Goal: Task Accomplishment & Management: Complete application form

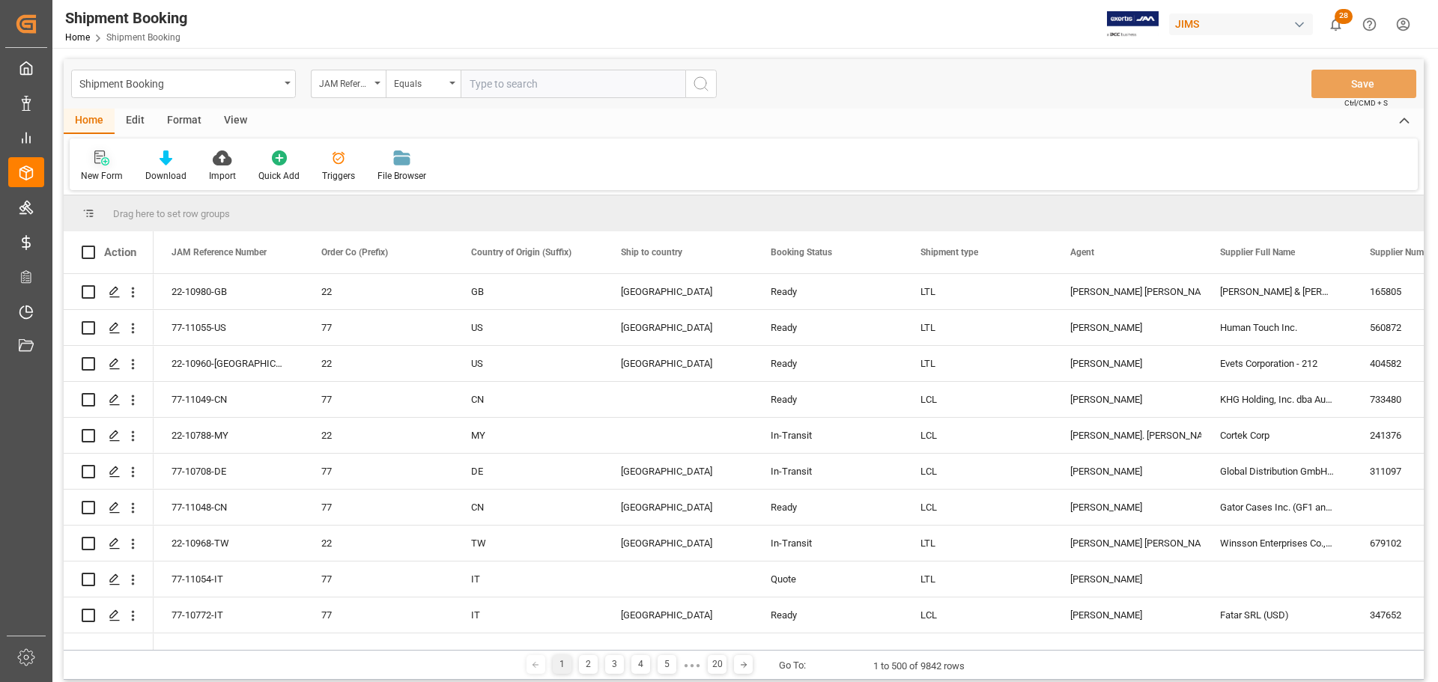
click at [84, 157] on div at bounding box center [102, 158] width 42 height 16
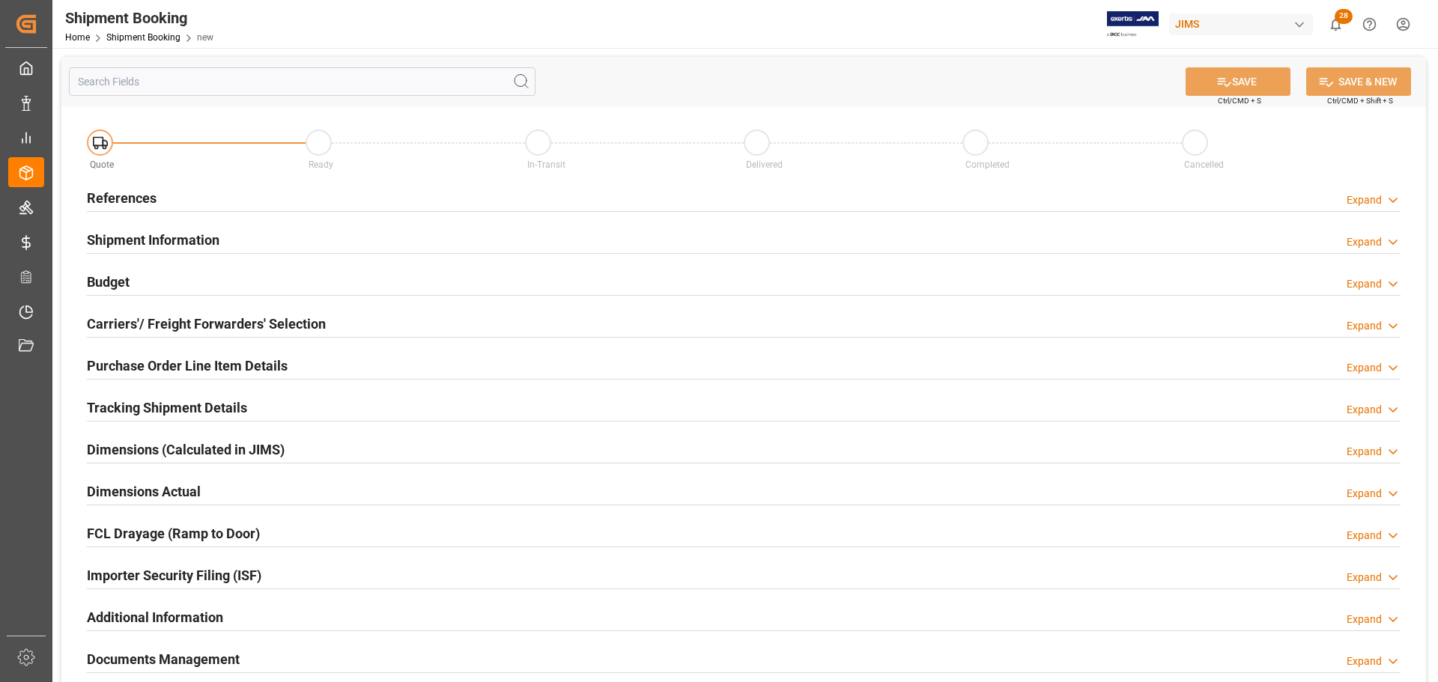
click at [232, 193] on div "References Expand" at bounding box center [744, 197] width 1314 height 28
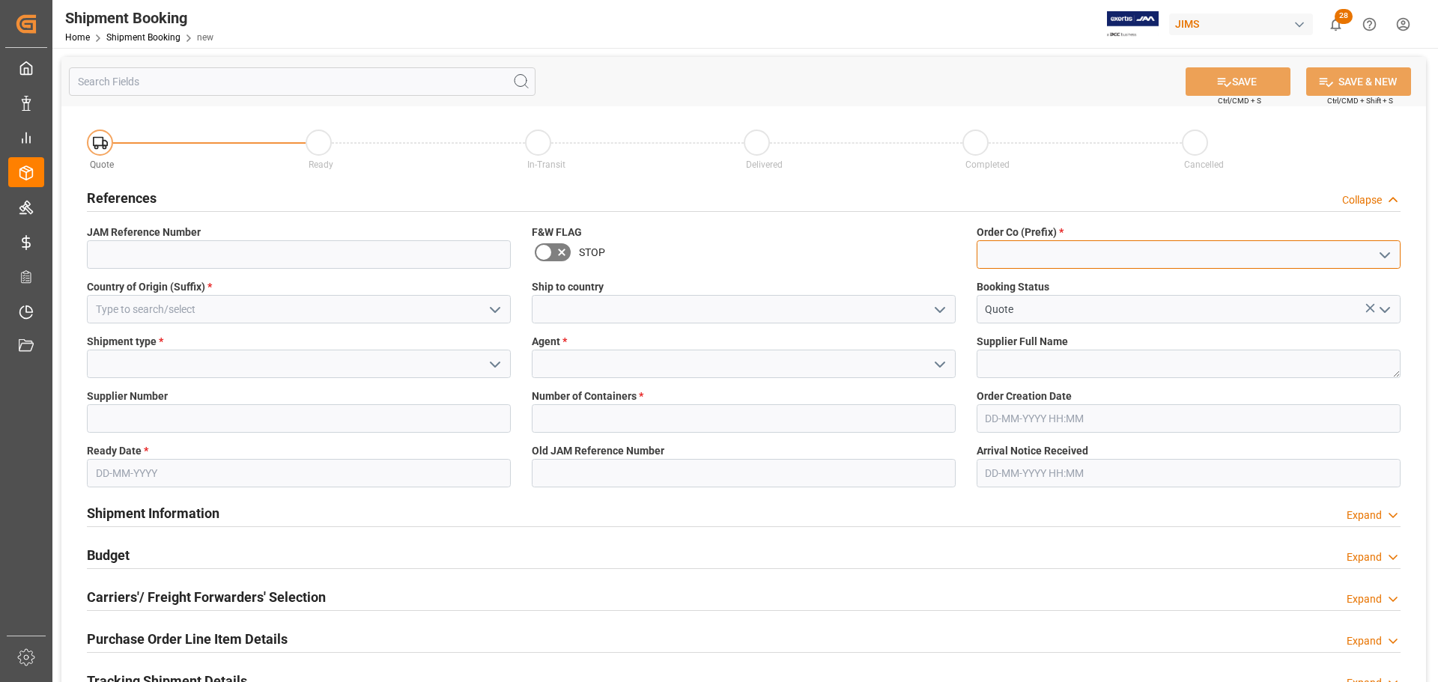
click at [1054, 241] on input at bounding box center [1189, 254] width 424 height 28
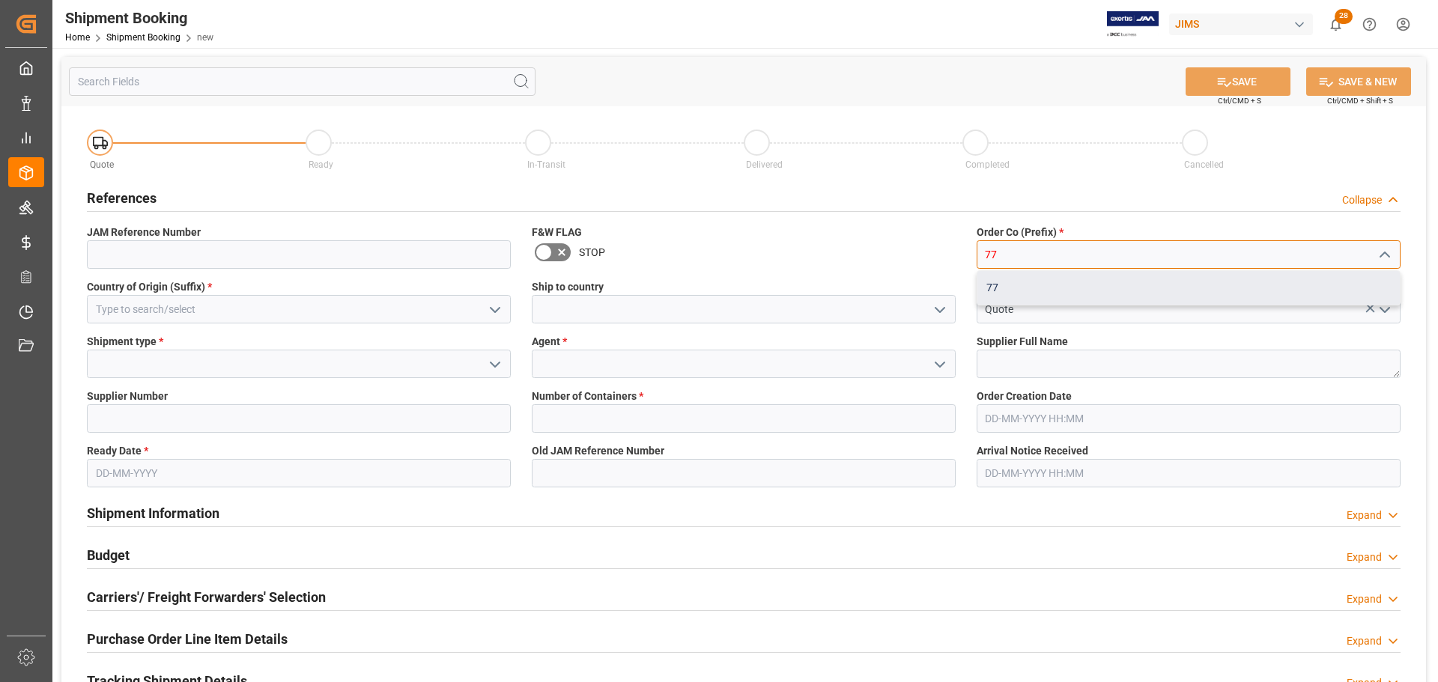
click at [1066, 287] on div "77" at bounding box center [1188, 288] width 422 height 34
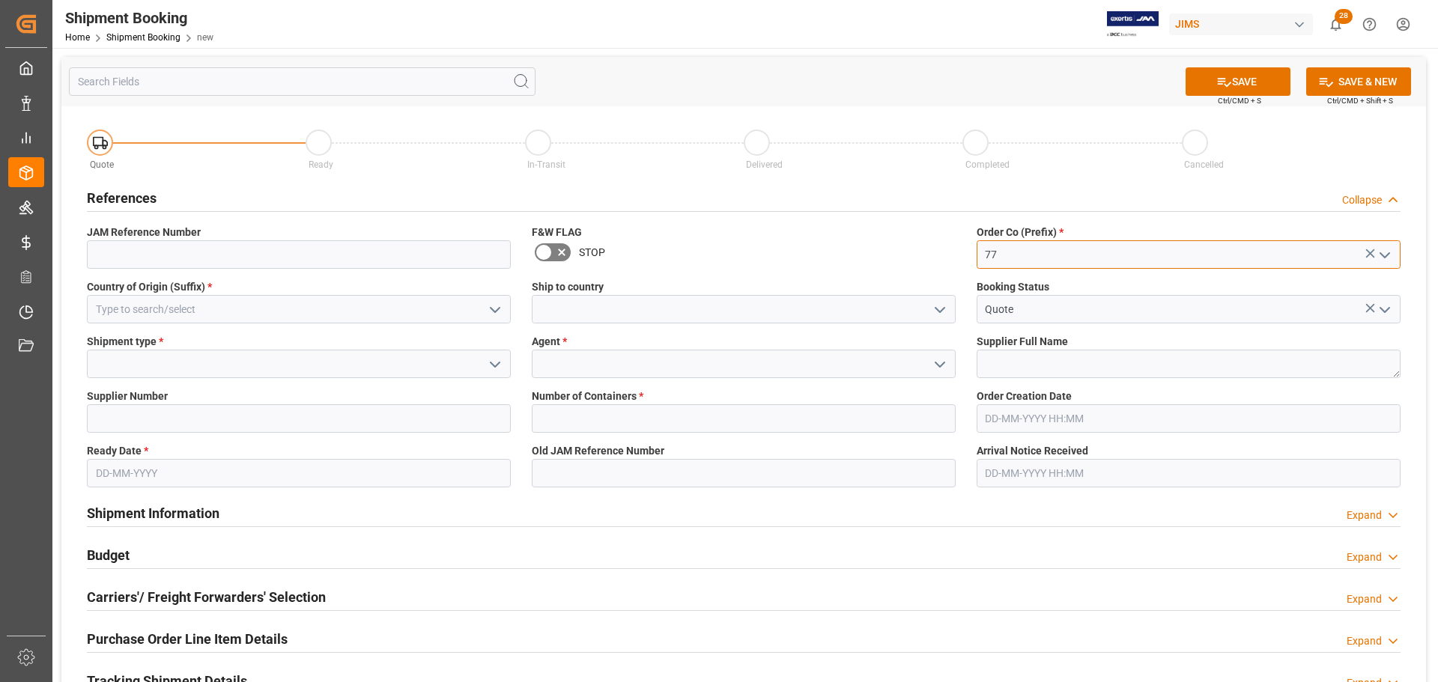
type input "77"
click at [366, 315] on input at bounding box center [299, 309] width 424 height 28
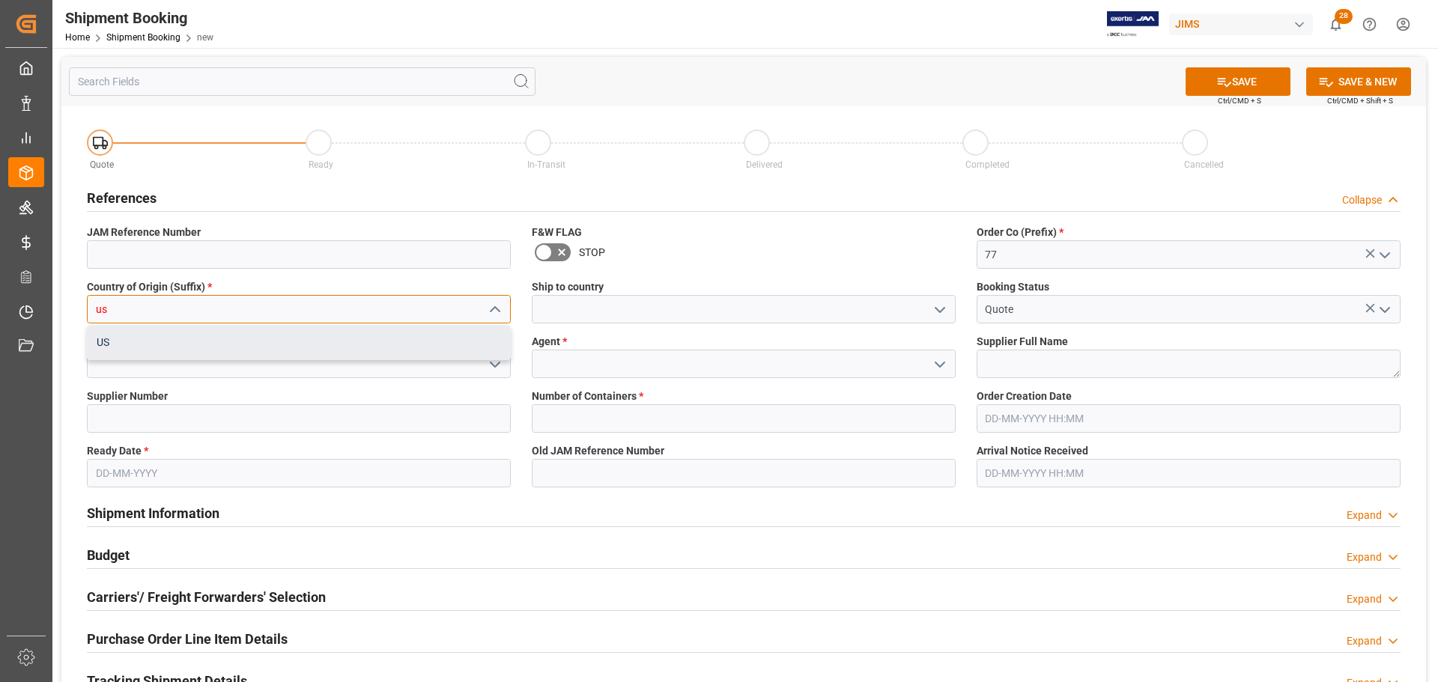
click at [330, 332] on div "US" at bounding box center [299, 343] width 422 height 34
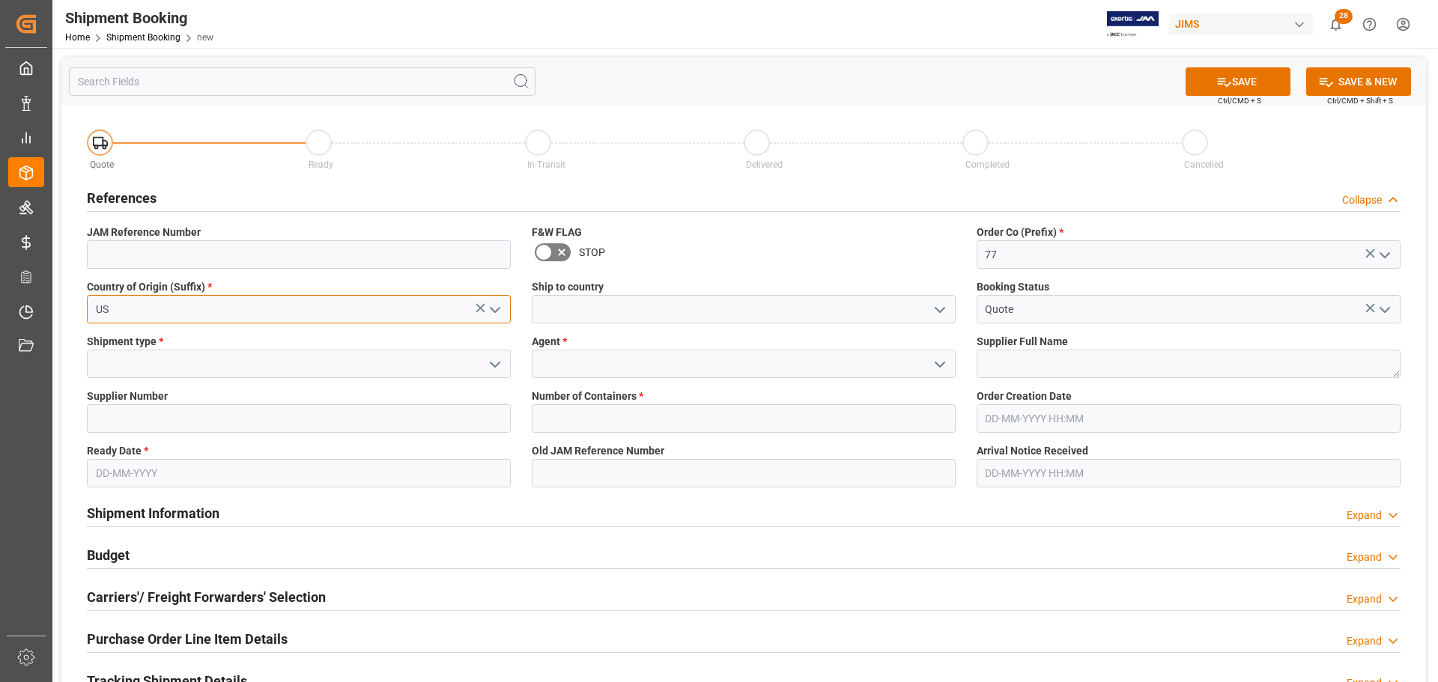
type input "US"
click at [699, 303] on input at bounding box center [744, 309] width 424 height 28
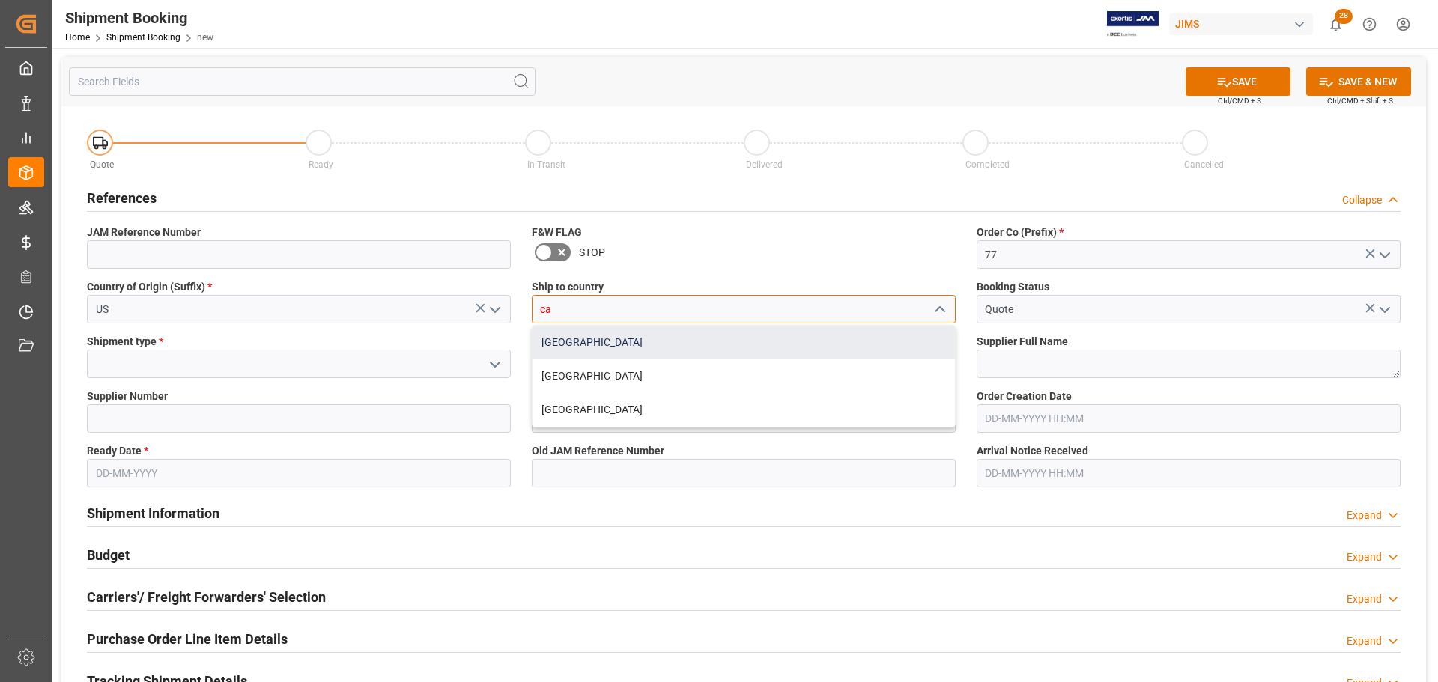
click at [622, 339] on div "[GEOGRAPHIC_DATA]" at bounding box center [743, 343] width 422 height 34
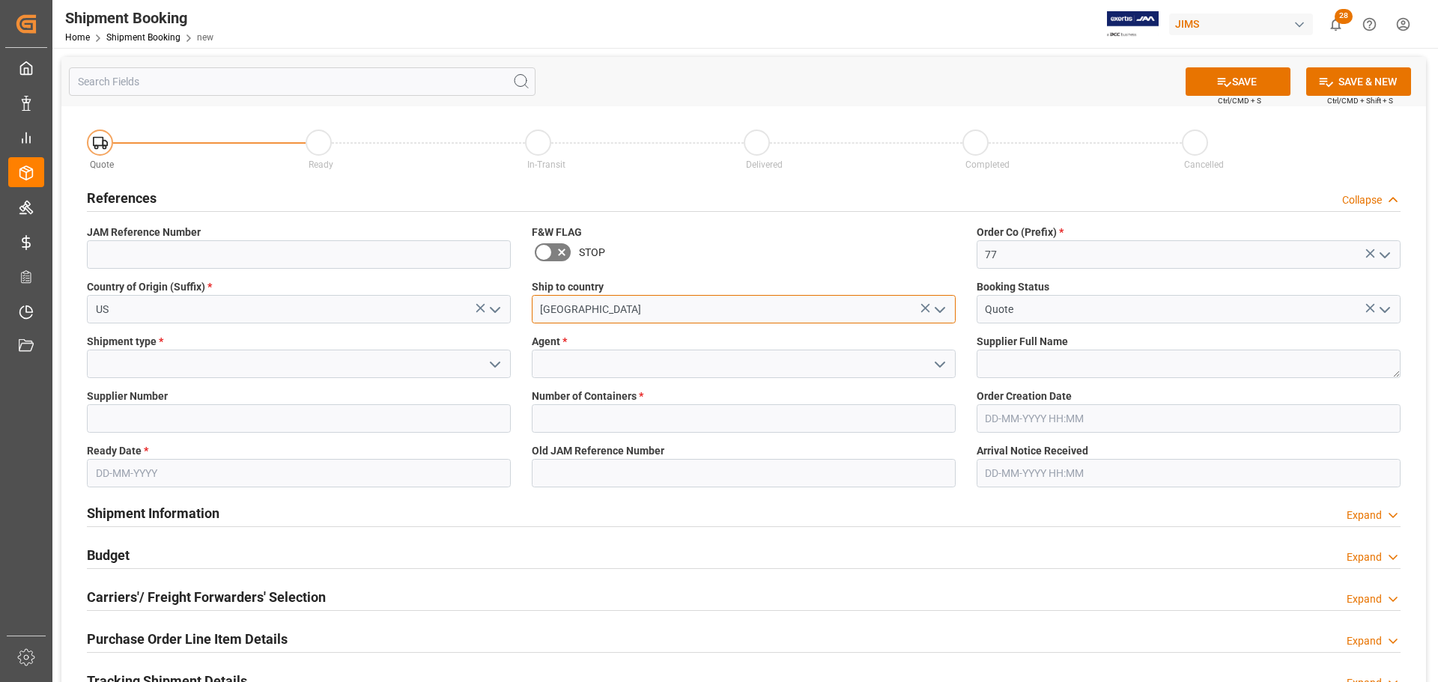
type input "[GEOGRAPHIC_DATA]"
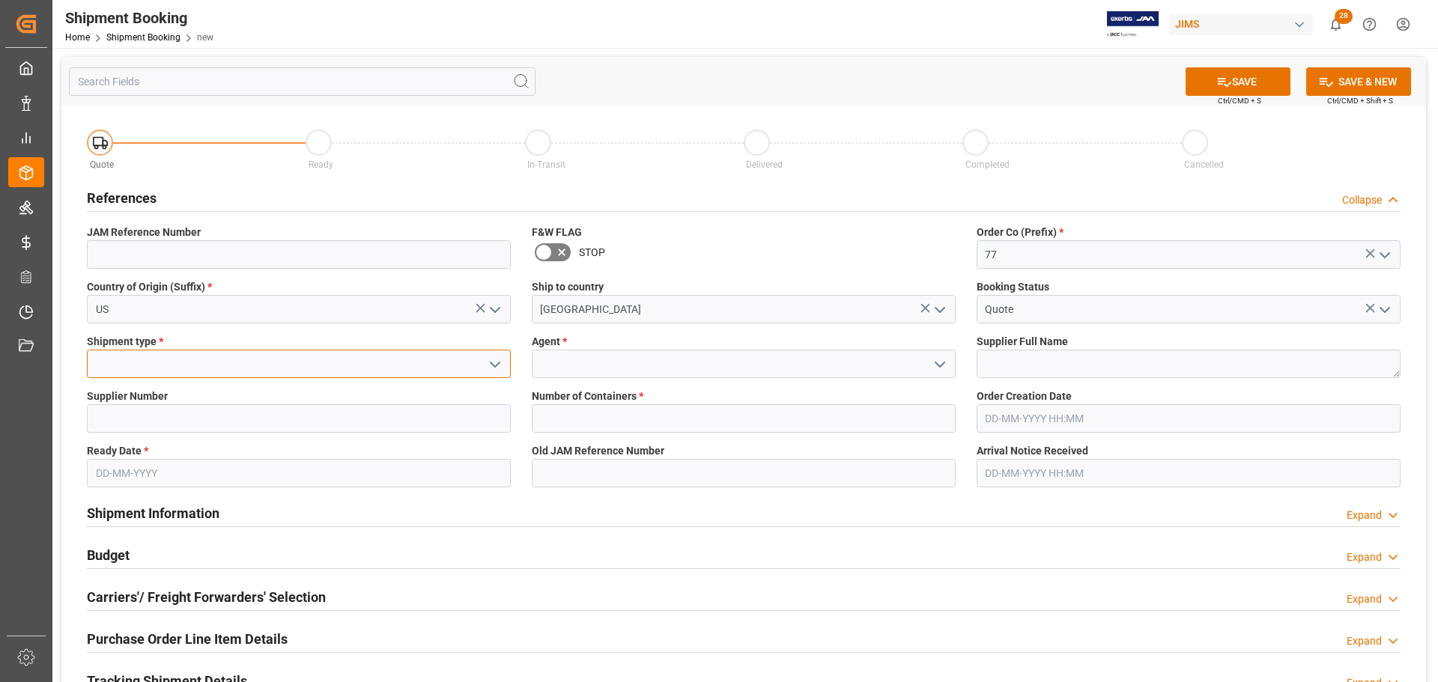
click at [297, 365] on input at bounding box center [299, 364] width 424 height 28
click at [228, 387] on div "LTL" at bounding box center [299, 397] width 422 height 34
type input "LTL"
click at [601, 342] on label "Agent *" at bounding box center [744, 342] width 424 height 16
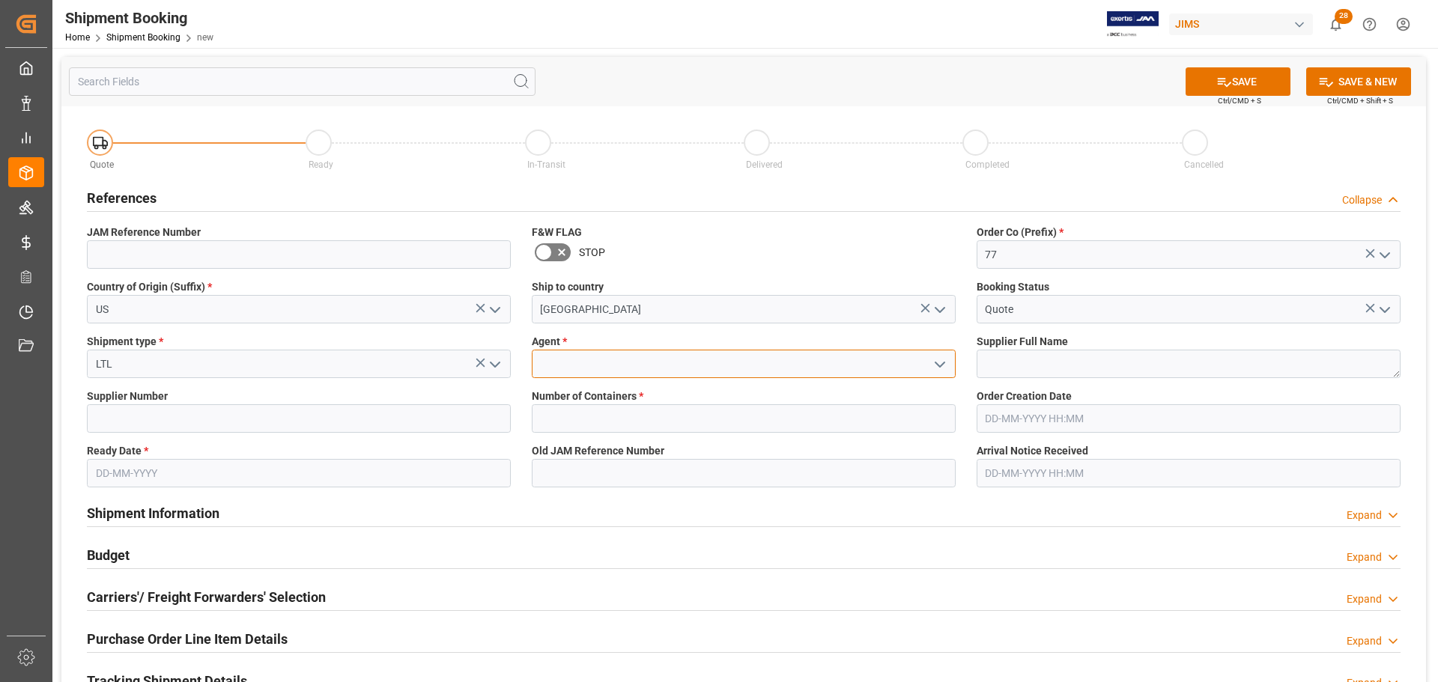
click at [595, 356] on input at bounding box center [744, 364] width 424 height 28
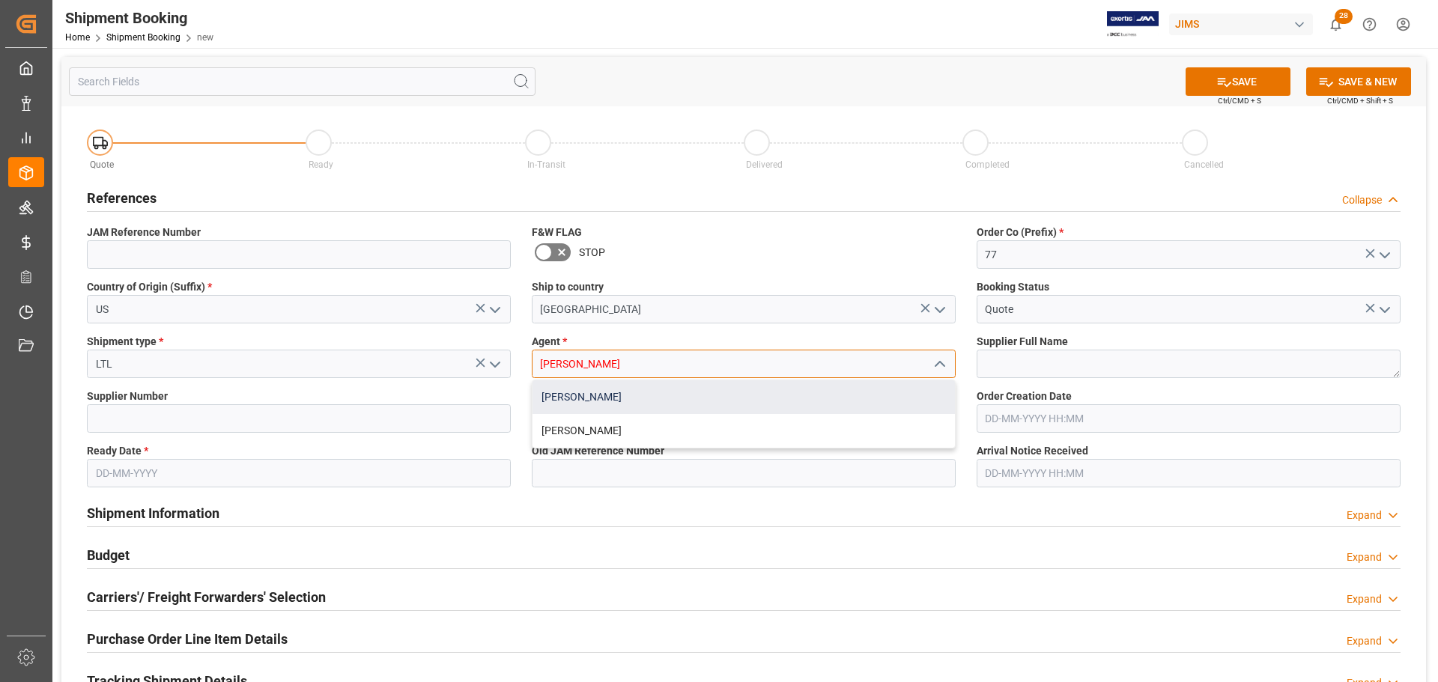
click at [597, 395] on div "[PERSON_NAME]" at bounding box center [743, 397] width 422 height 34
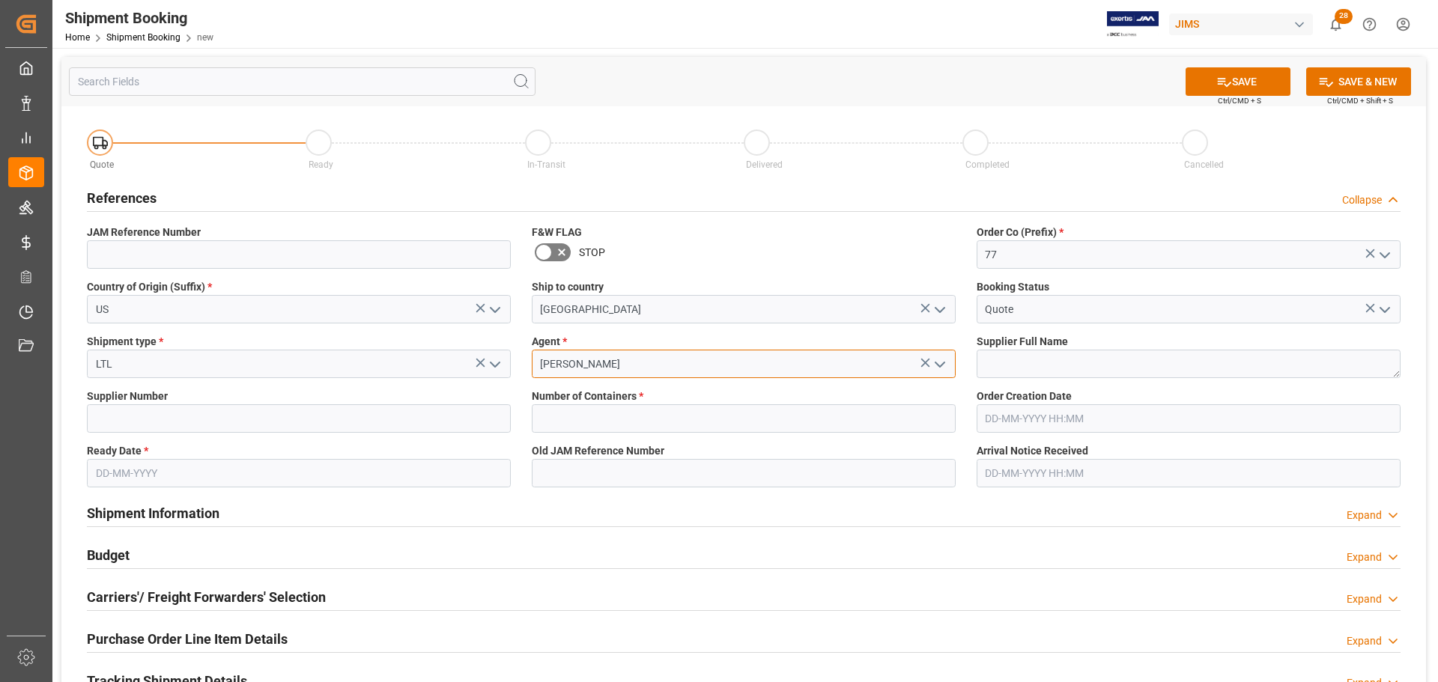
type input "[PERSON_NAME]"
click at [98, 473] on input "text" at bounding box center [299, 473] width 424 height 28
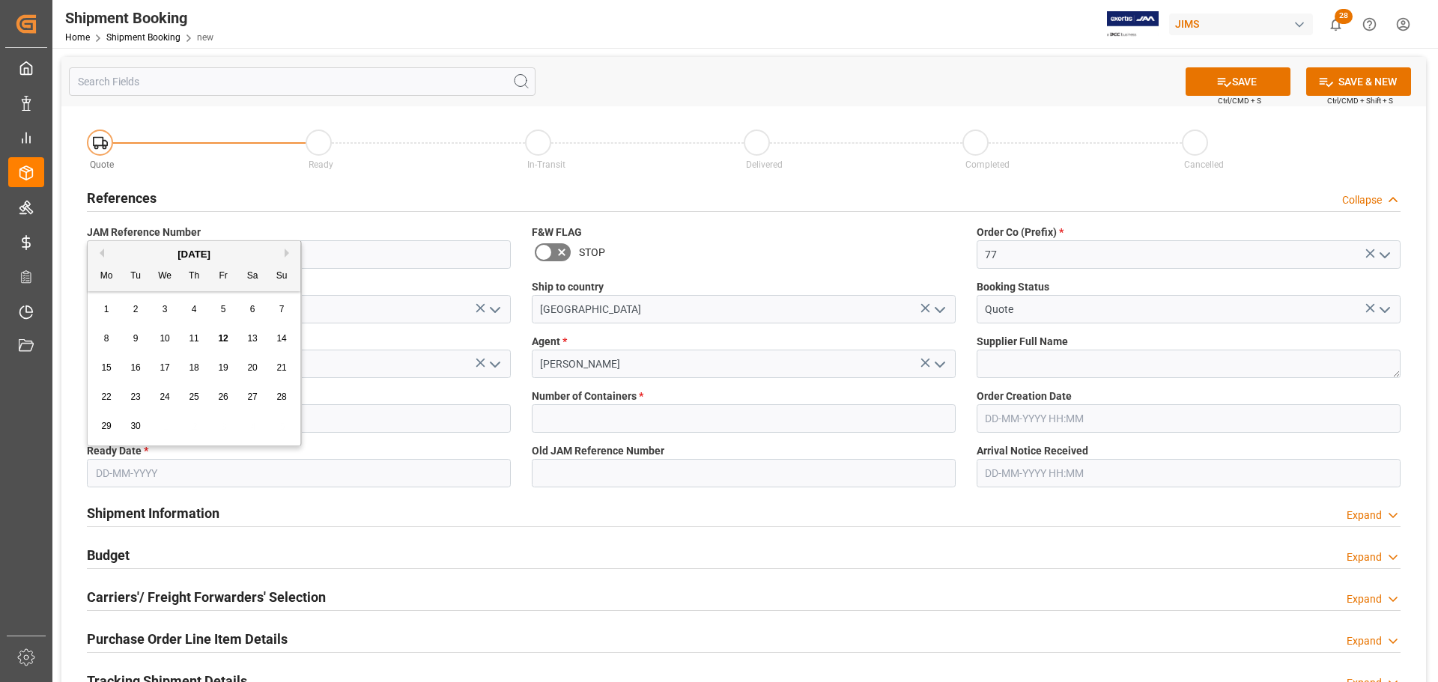
click at [225, 337] on span "12" at bounding box center [223, 338] width 10 height 10
type input "[DATE]"
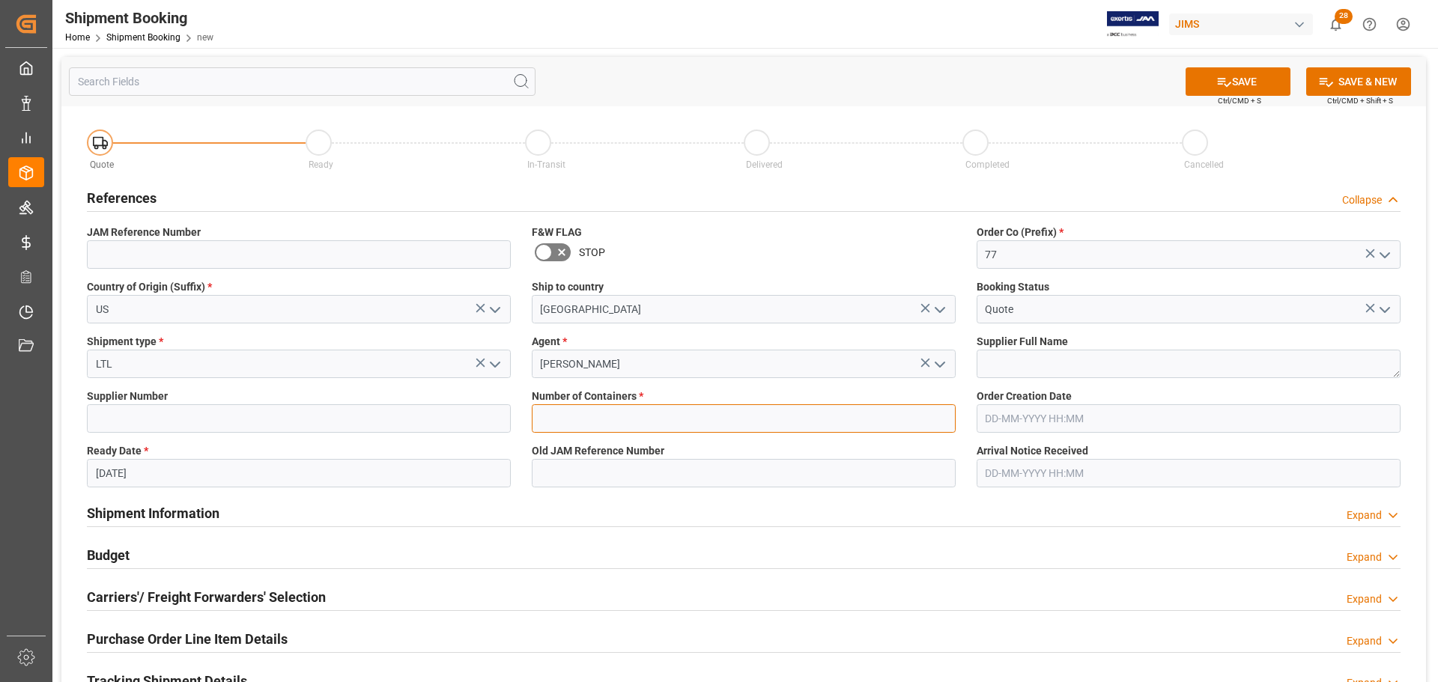
click at [623, 414] on input "text" at bounding box center [744, 418] width 424 height 28
type input "0"
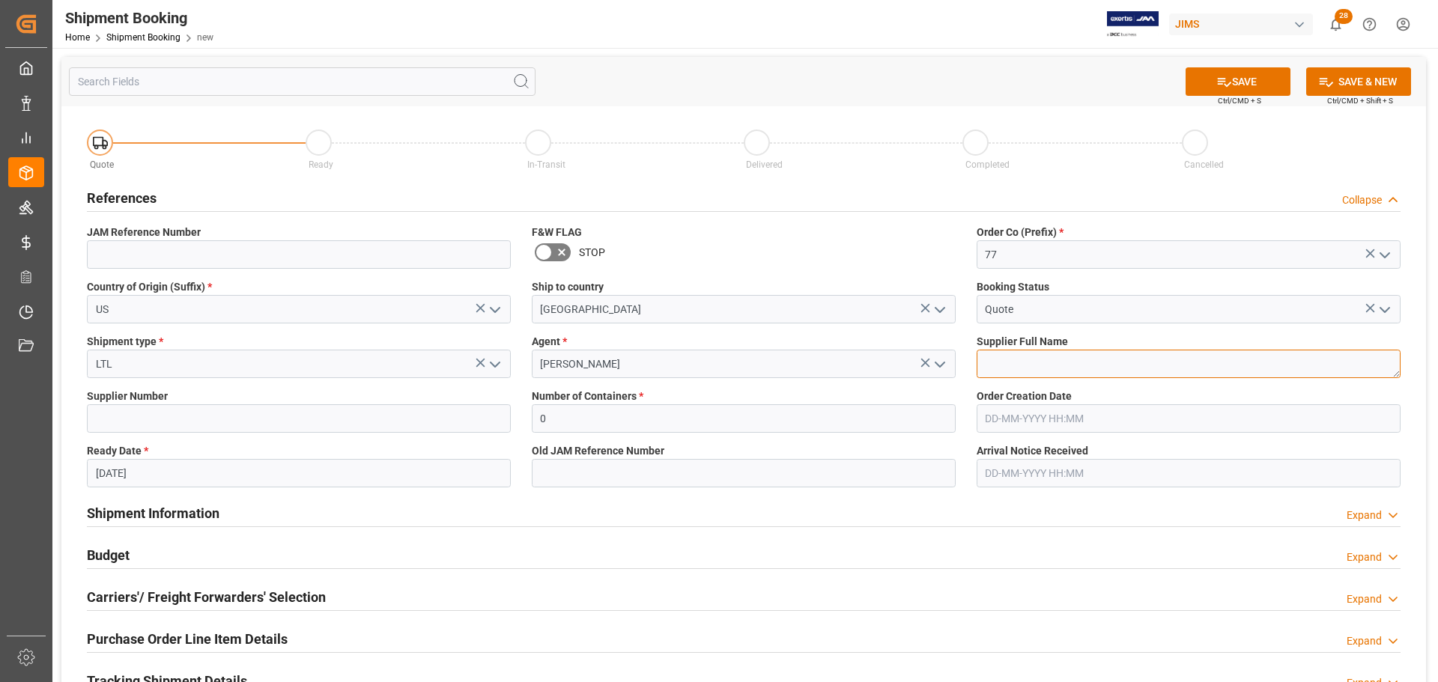
click at [1046, 361] on textarea at bounding box center [1189, 364] width 424 height 28
paste textarea "KALA [GEOGRAPHIC_DATA]"
type textarea "KALA [GEOGRAPHIC_DATA]"
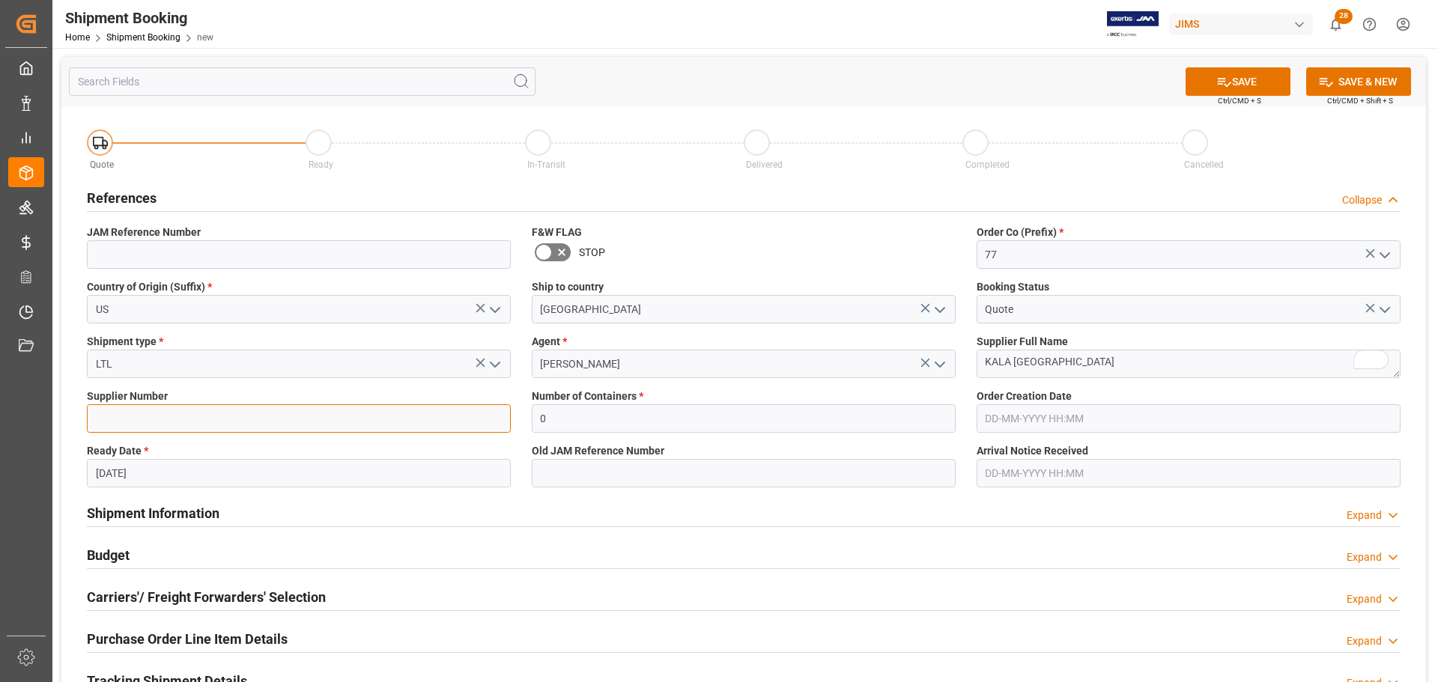
click at [239, 425] on input at bounding box center [299, 418] width 424 height 28
paste input "288564"
type input "288564"
click at [1256, 88] on button "SAVE" at bounding box center [1238, 81] width 105 height 28
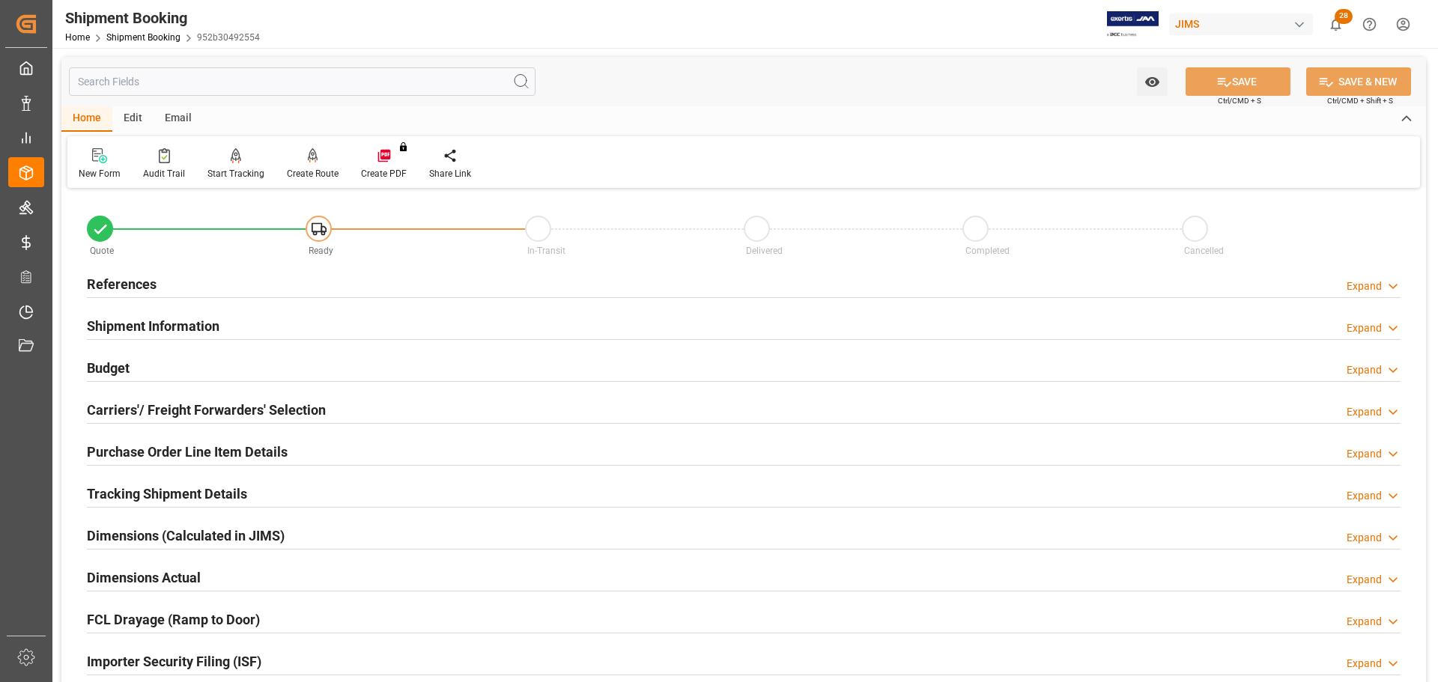
click at [207, 413] on h2 "Carriers'/ Freight Forwarders' Selection" at bounding box center [206, 410] width 239 height 20
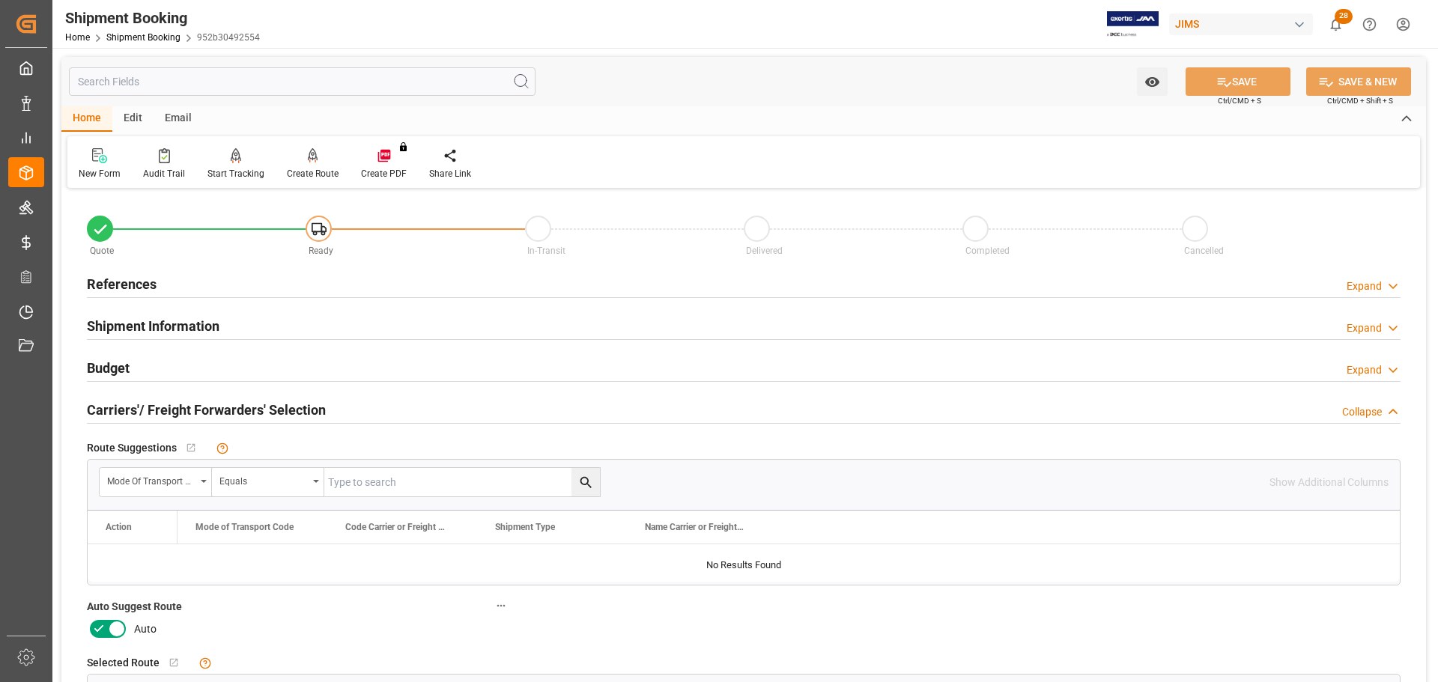
click at [103, 629] on icon at bounding box center [99, 629] width 18 height 18
click at [0, 0] on input "checkbox" at bounding box center [0, 0] width 0 height 0
click at [1254, 82] on button "SAVE" at bounding box center [1238, 81] width 105 height 28
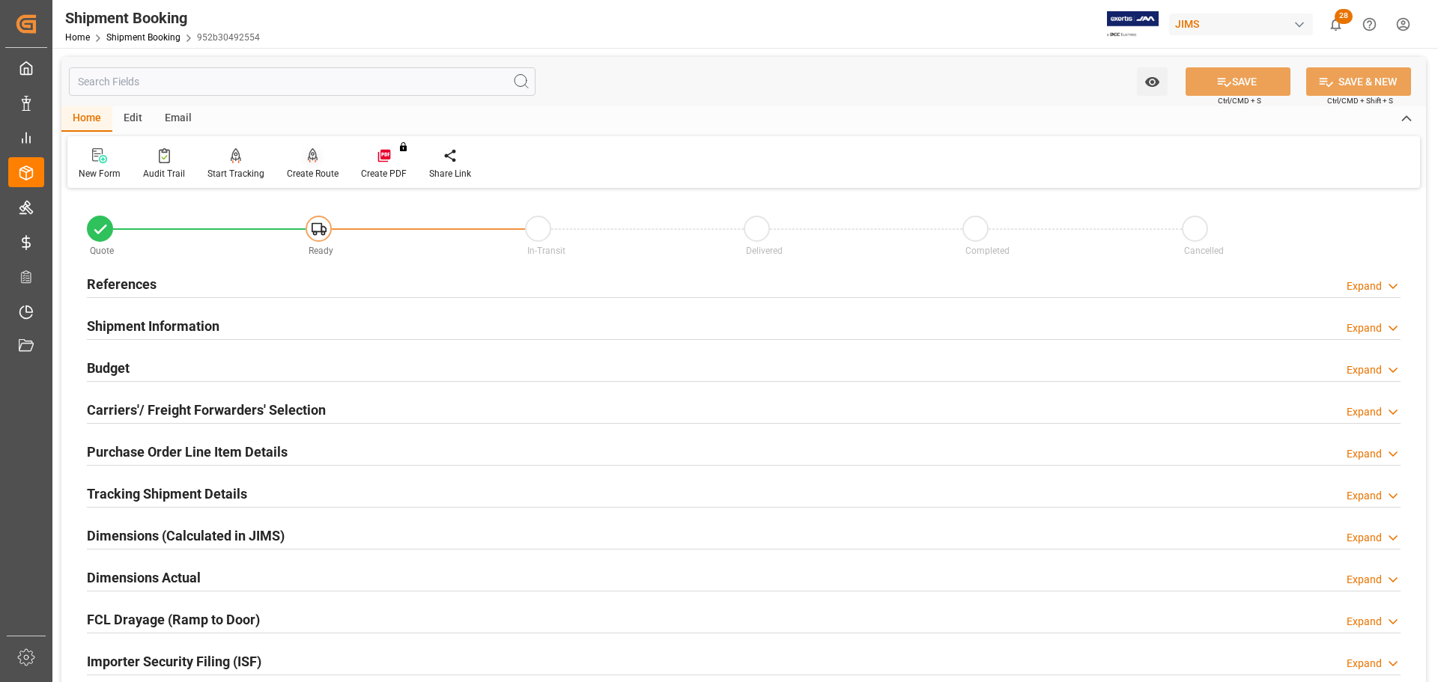
click at [309, 172] on div "Create Route" at bounding box center [313, 173] width 52 height 13
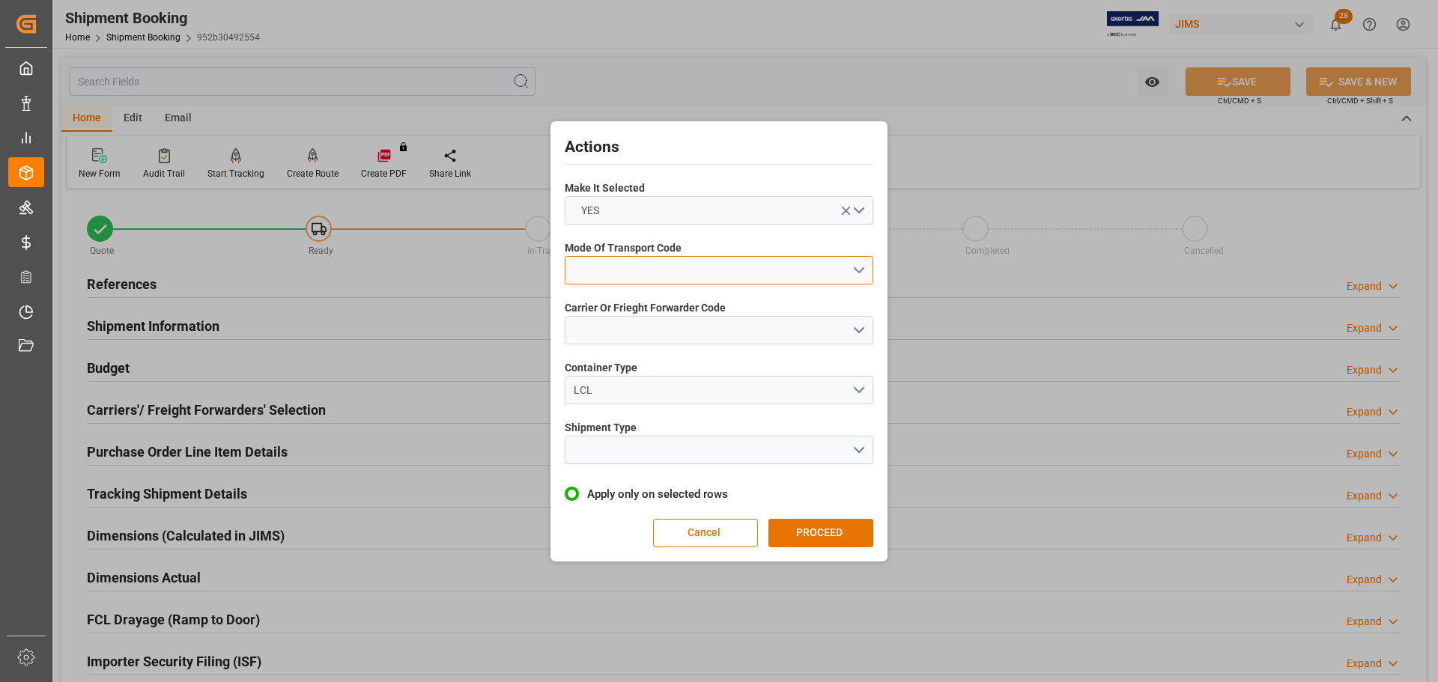
click at [646, 263] on button "open menu" at bounding box center [719, 270] width 309 height 28
click at [644, 392] on div "5- COURIER GROUND" at bounding box center [718, 399] width 307 height 31
click at [635, 331] on button "open menu" at bounding box center [719, 330] width 309 height 28
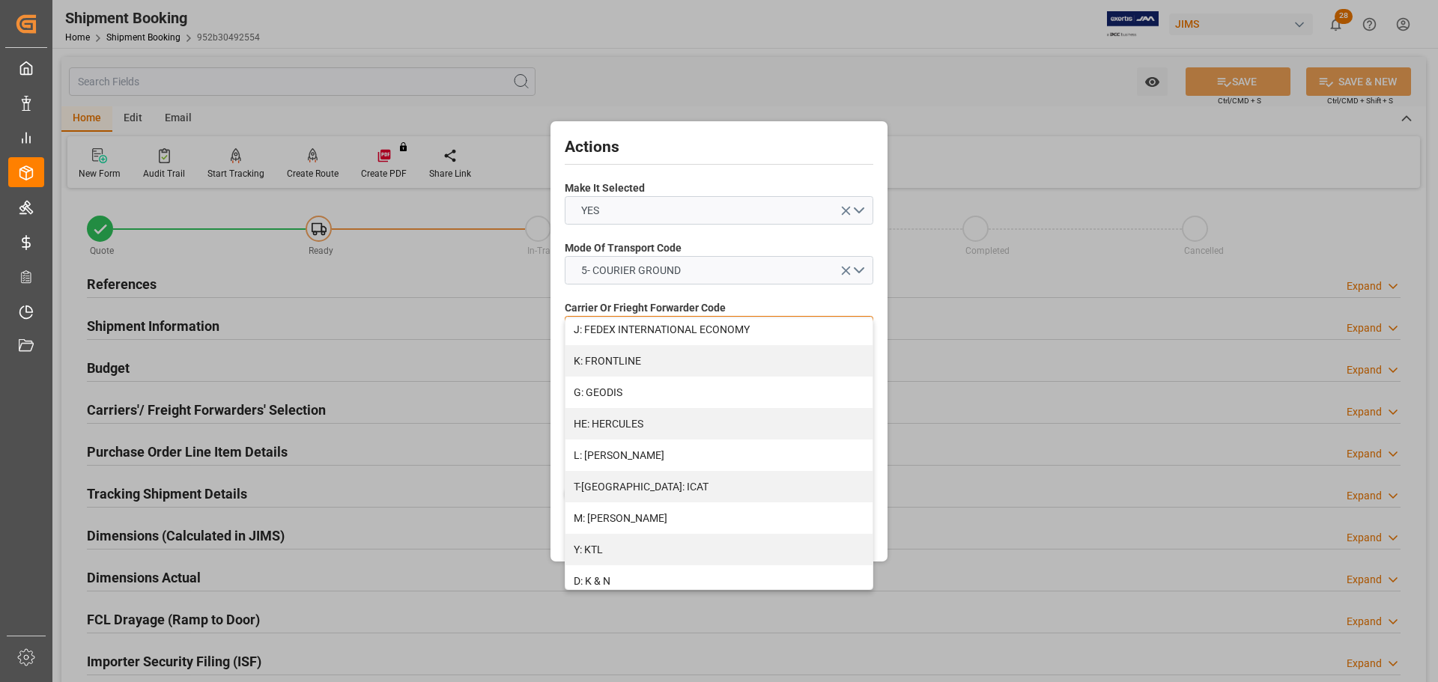
scroll to position [814, 0]
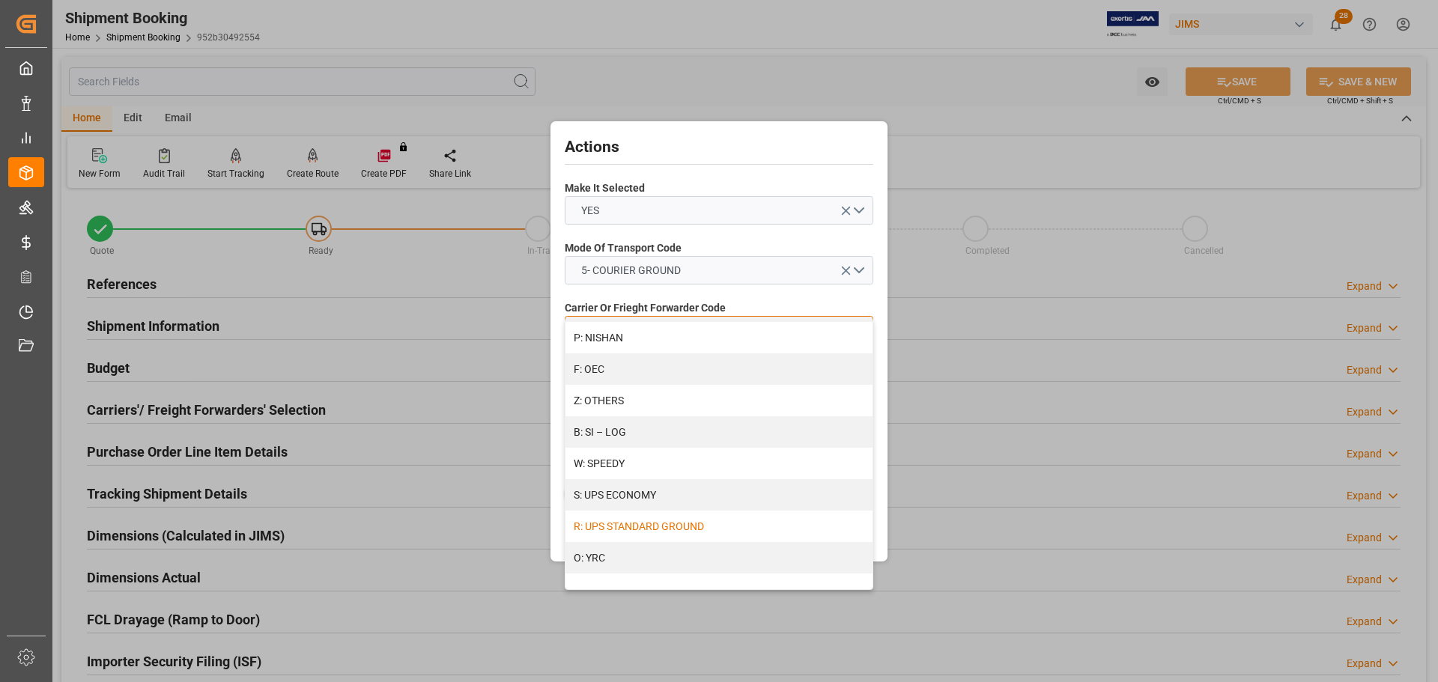
click at [686, 523] on div "R: UPS STANDARD GROUND" at bounding box center [718, 526] width 307 height 31
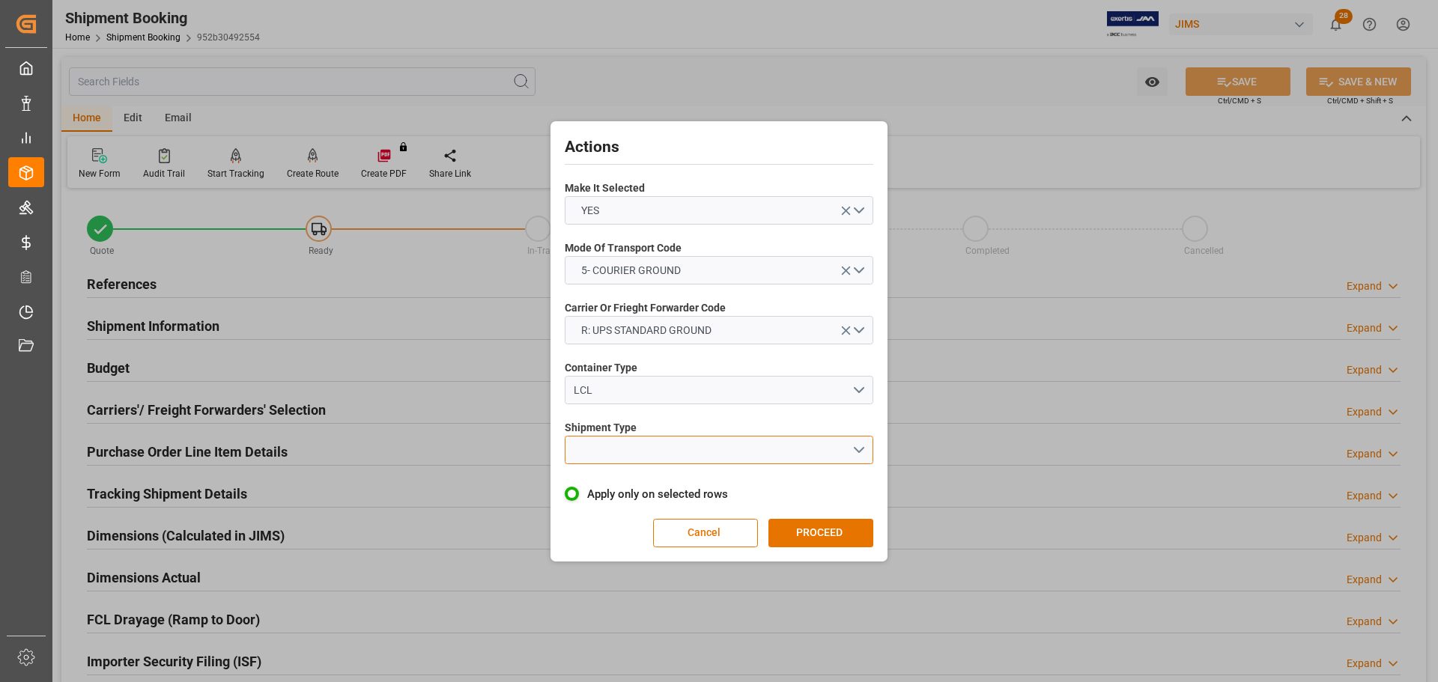
click at [676, 455] on button "open menu" at bounding box center [719, 450] width 309 height 28
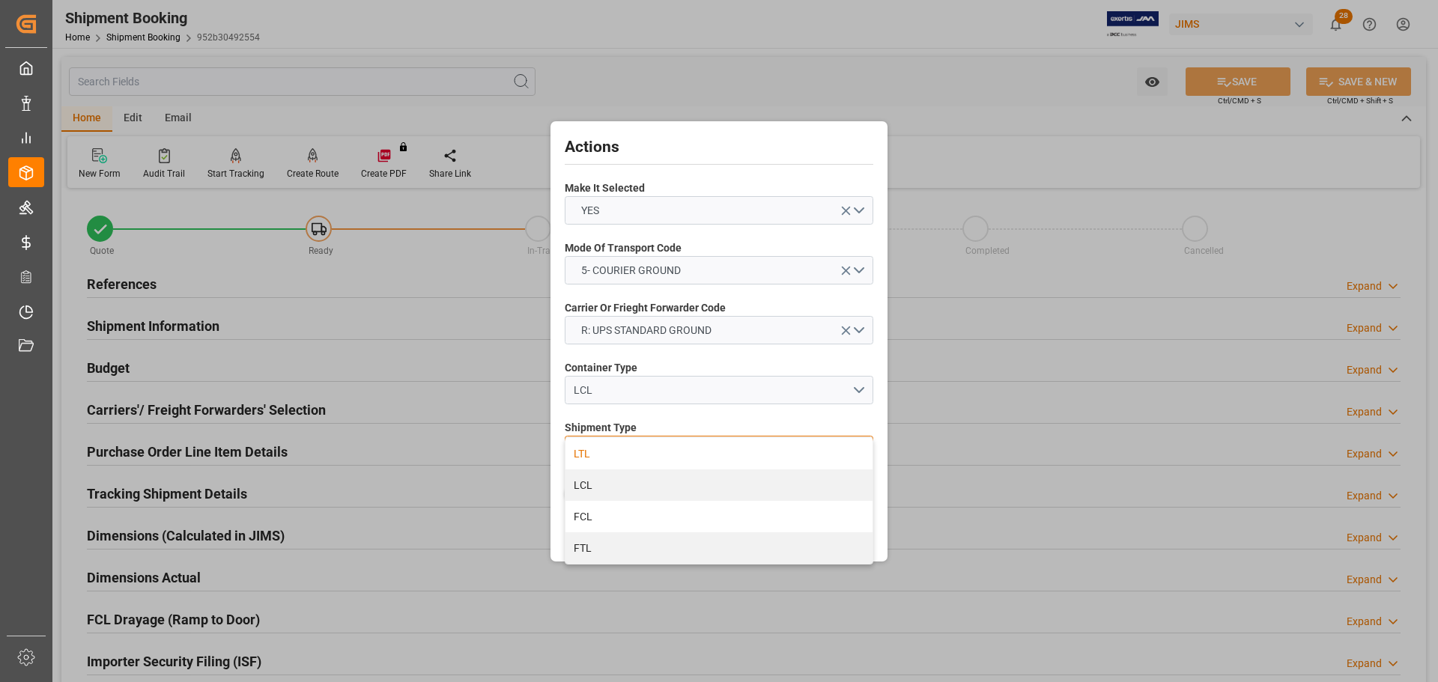
click at [675, 452] on div "LTL" at bounding box center [718, 453] width 307 height 31
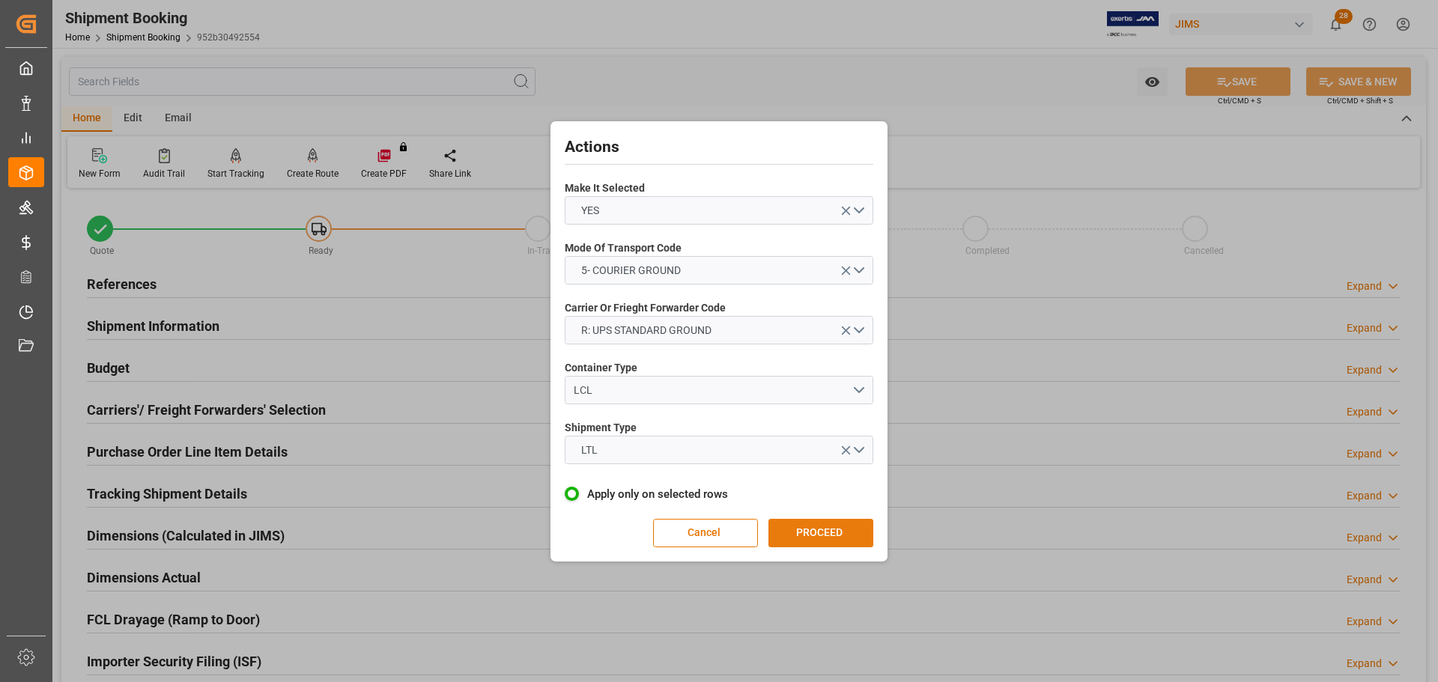
click at [809, 534] on button "PROCEED" at bounding box center [820, 533] width 105 height 28
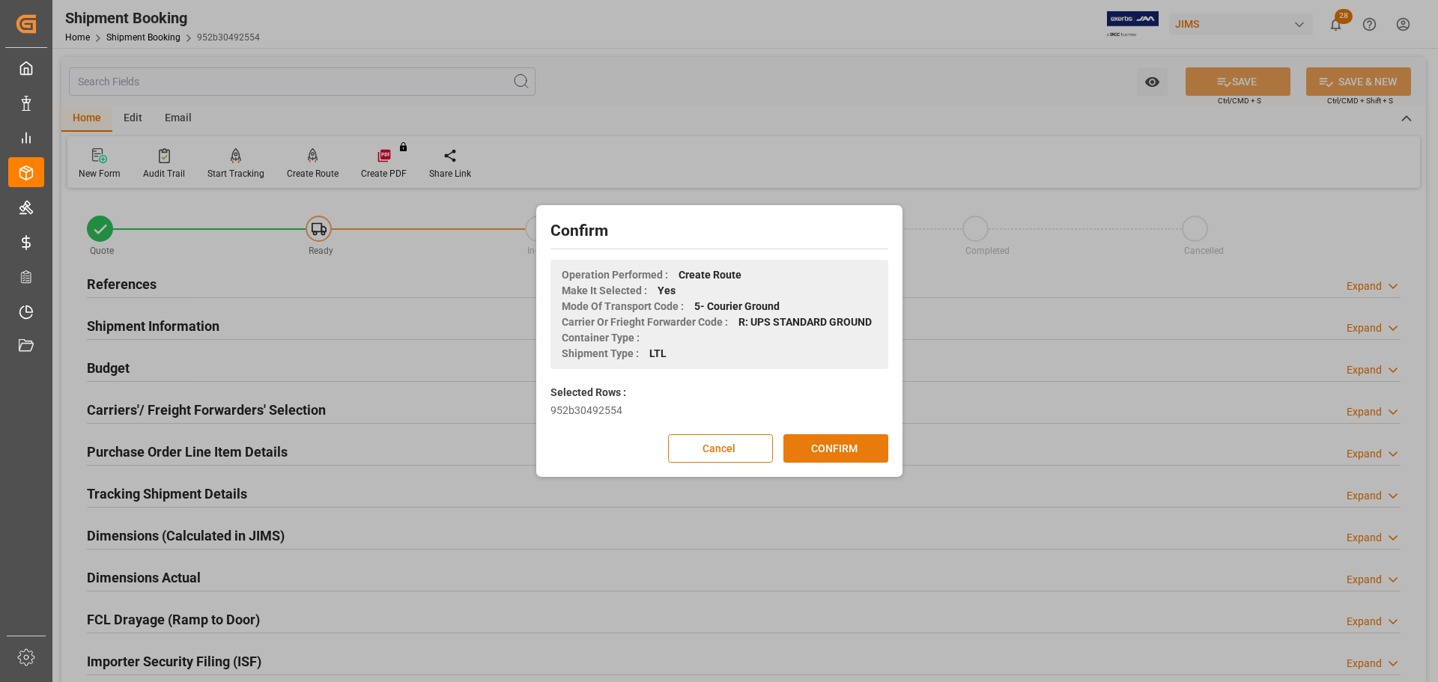
click at [813, 453] on button "CONFIRM" at bounding box center [835, 448] width 105 height 28
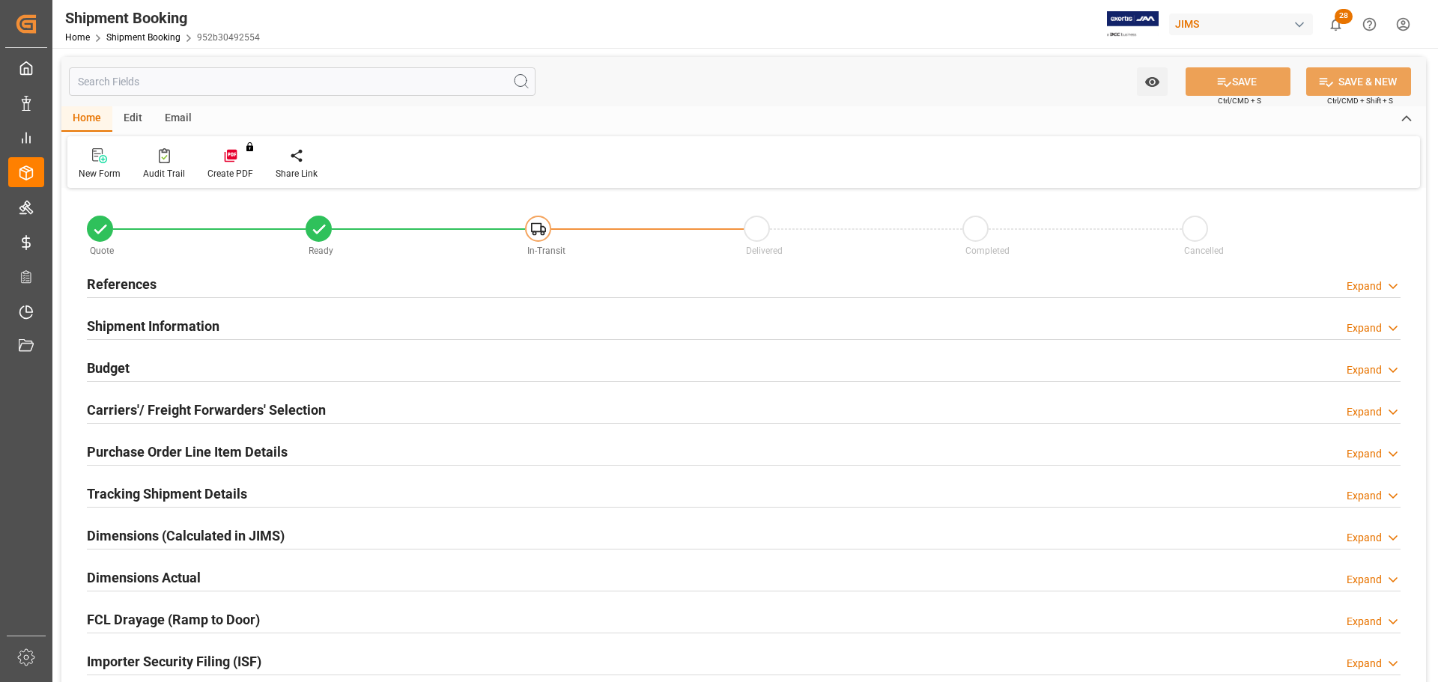
type input "0"
type input "[DATE]"
click at [235, 282] on div "References Expand" at bounding box center [744, 283] width 1314 height 28
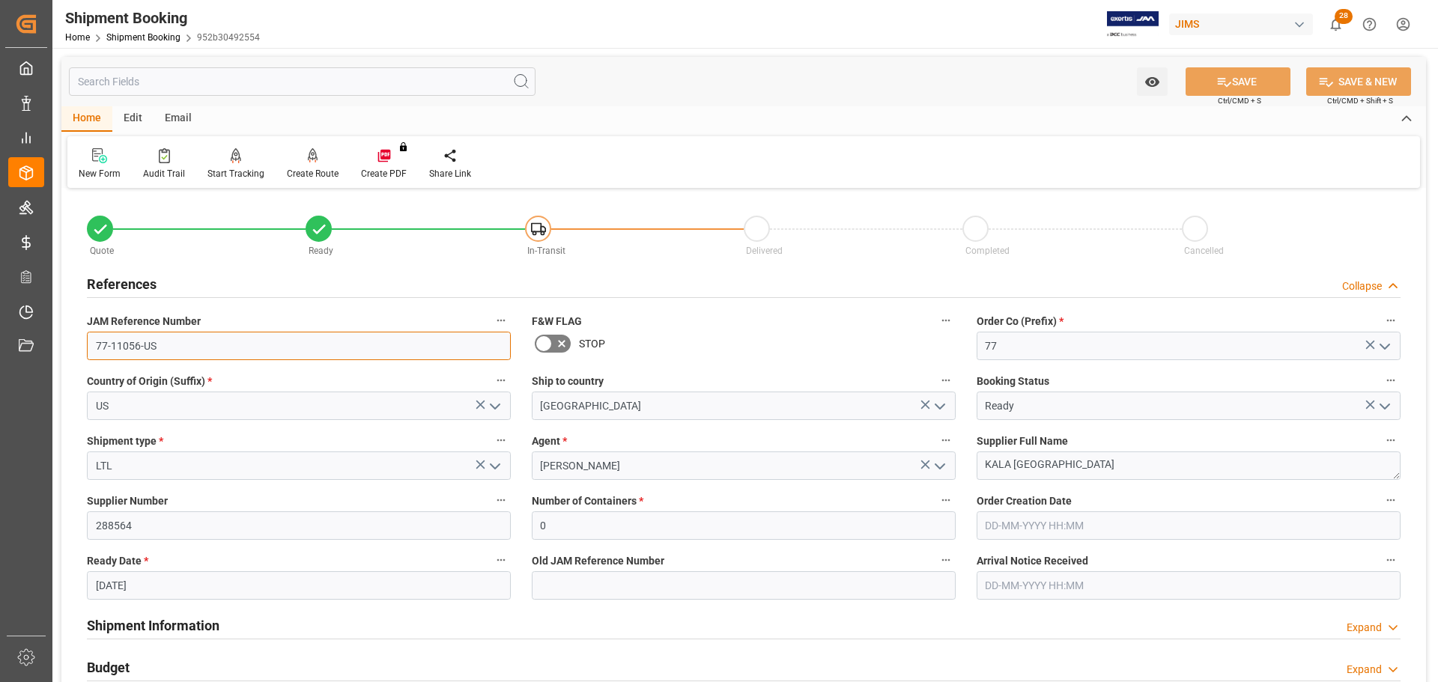
drag, startPoint x: 213, startPoint y: 338, endPoint x: 75, endPoint y: 339, distance: 138.6
click at [75, 339] on div "Quote Ready In-Transit Delivered Completed Cancelled References Collapse JAM Re…" at bounding box center [743, 657] width 1365 height 931
click at [216, 343] on input "77-11056-US" at bounding box center [299, 346] width 424 height 28
drag, startPoint x: 215, startPoint y: 343, endPoint x: 73, endPoint y: 343, distance: 141.5
click at [73, 343] on div "Quote Ready In-Transit Delivered Completed Cancelled References Collapse JAM Re…" at bounding box center [743, 657] width 1365 height 931
